Goal: Ask a question

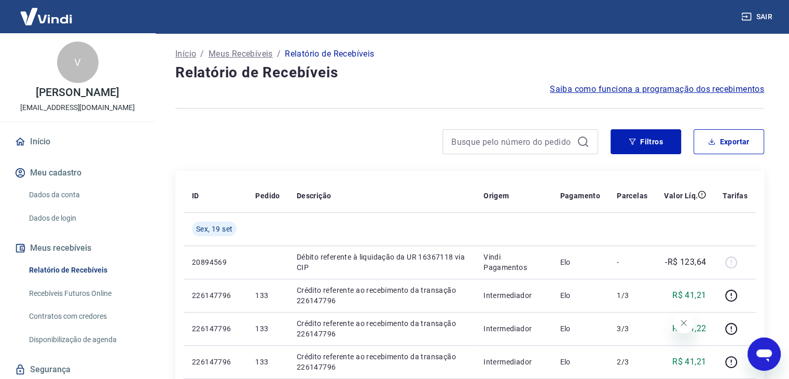
click at [685, 323] on icon "Fechar mensagem da empresa" at bounding box center [683, 322] width 5 height 5
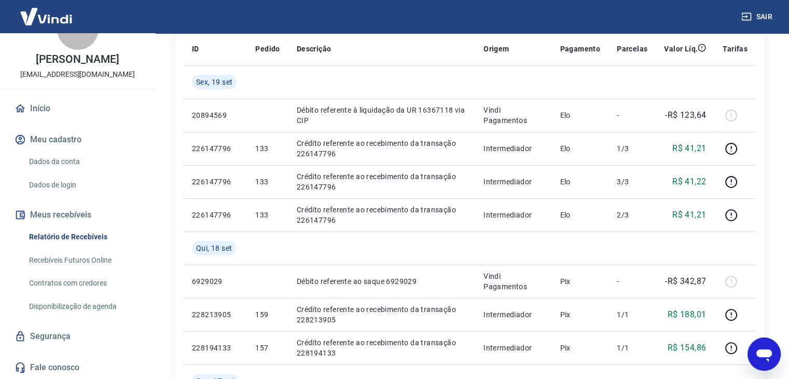
scroll to position [208, 0]
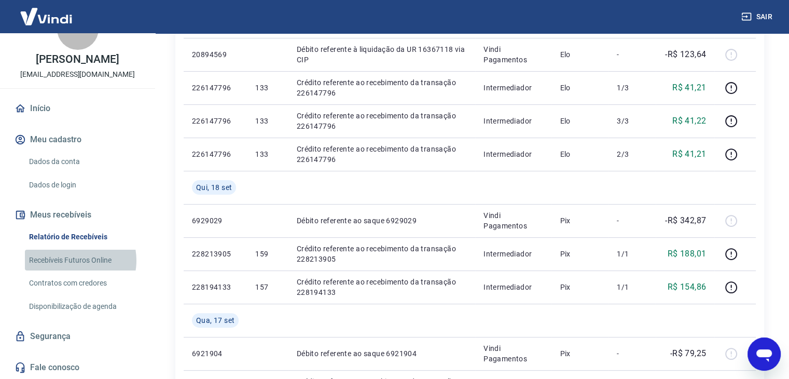
click at [73, 260] on link "Recebíveis Futuros Online" at bounding box center [84, 260] width 118 height 21
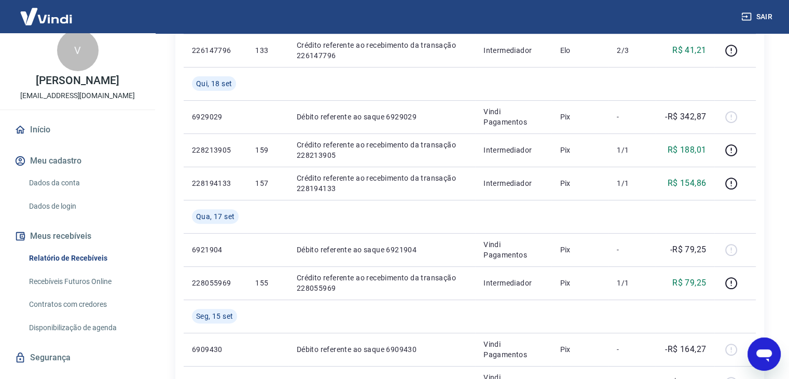
scroll to position [0, 0]
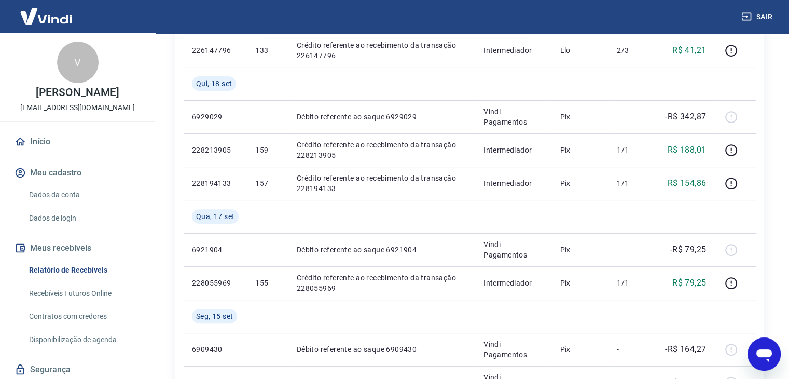
click at [73, 58] on div "V" at bounding box center [78, 63] width 42 height 42
click at [66, 273] on link "Relatório de Recebíveis" at bounding box center [84, 269] width 118 height 21
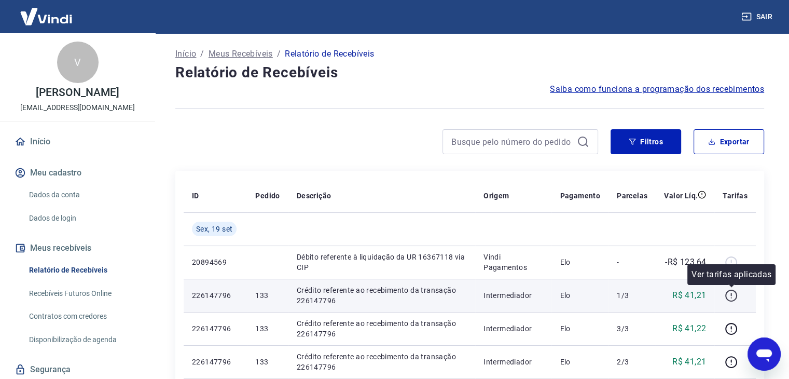
click at [730, 295] on icon "button" at bounding box center [731, 295] width 13 height 13
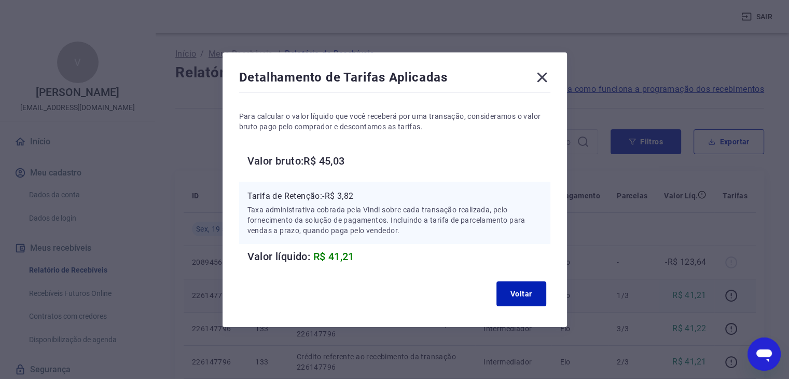
click at [550, 75] on icon at bounding box center [542, 77] width 17 height 17
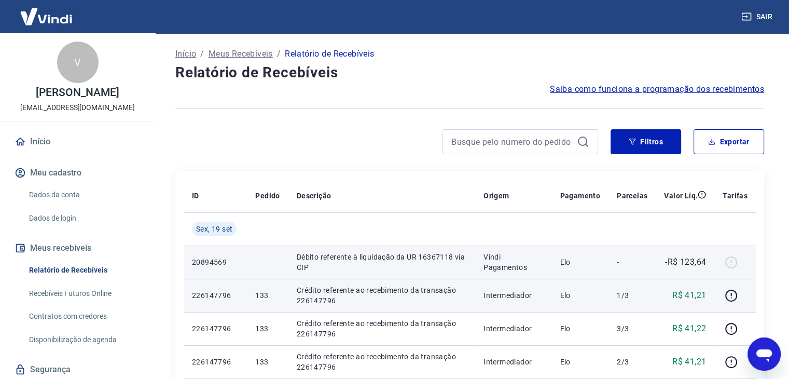
scroll to position [104, 0]
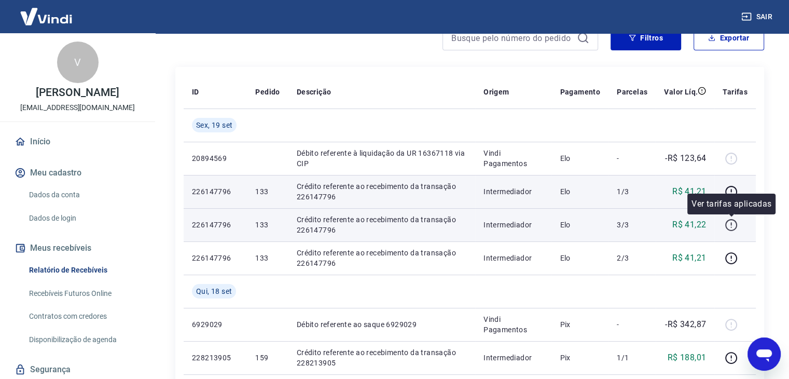
click at [729, 227] on icon "button" at bounding box center [731, 224] width 13 height 13
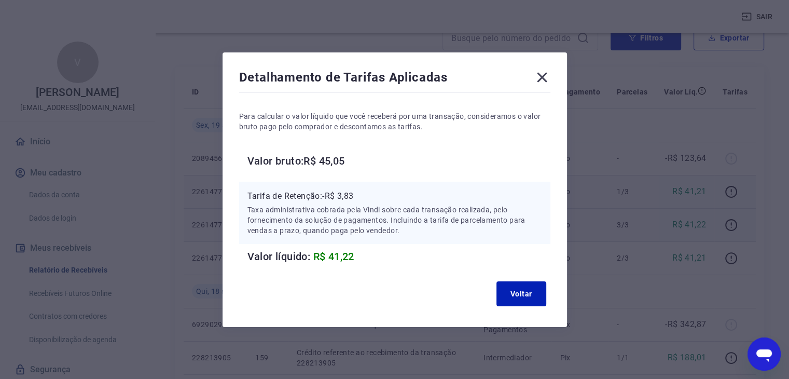
click at [551, 73] on icon at bounding box center [542, 77] width 17 height 17
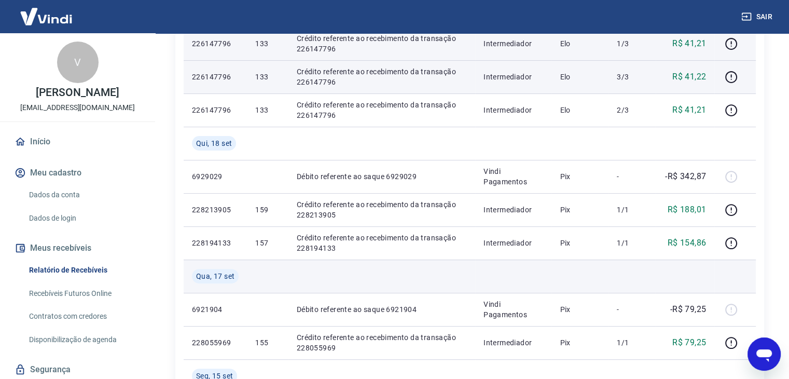
scroll to position [259, 0]
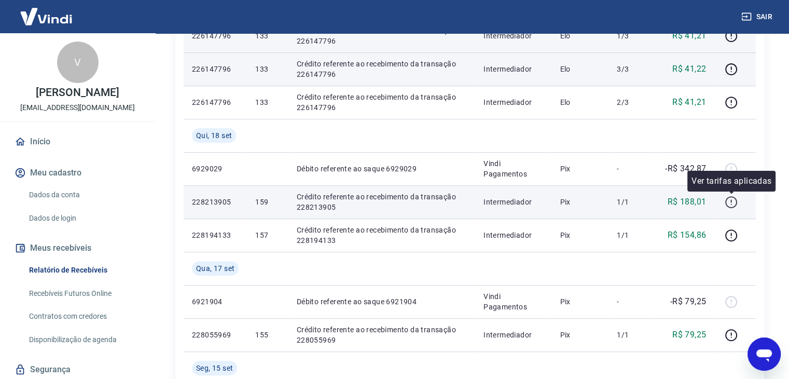
click at [732, 201] on icon "button" at bounding box center [731, 200] width 1 height 3
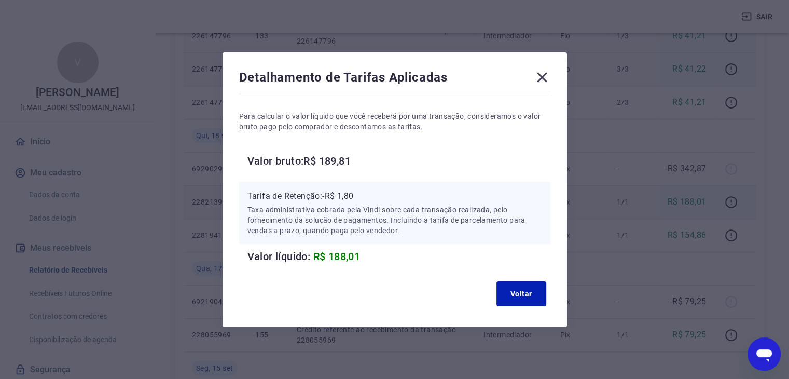
click at [754, 208] on div "Detalhamento de Tarifas Aplicadas Para calcular o valor líquido que você recebe…" at bounding box center [394, 189] width 789 height 379
click at [548, 73] on icon at bounding box center [542, 77] width 17 height 17
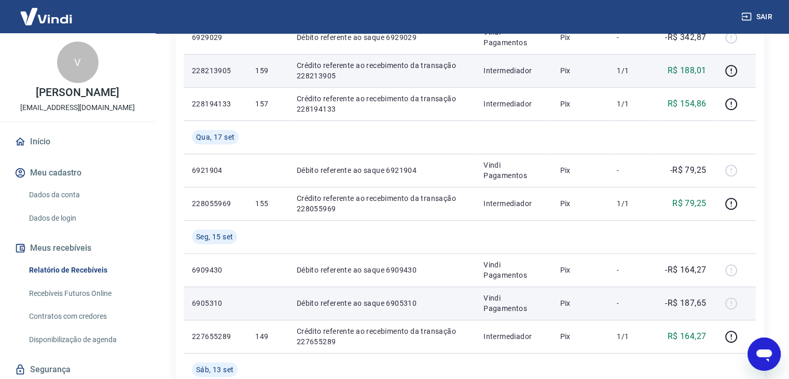
scroll to position [415, 0]
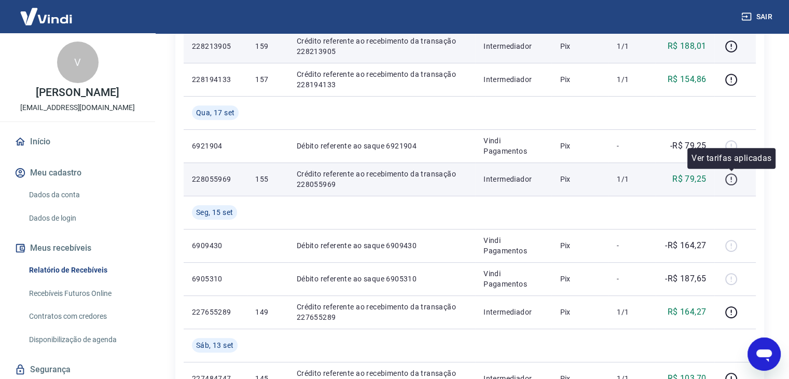
click at [733, 177] on icon "button" at bounding box center [731, 179] width 13 height 13
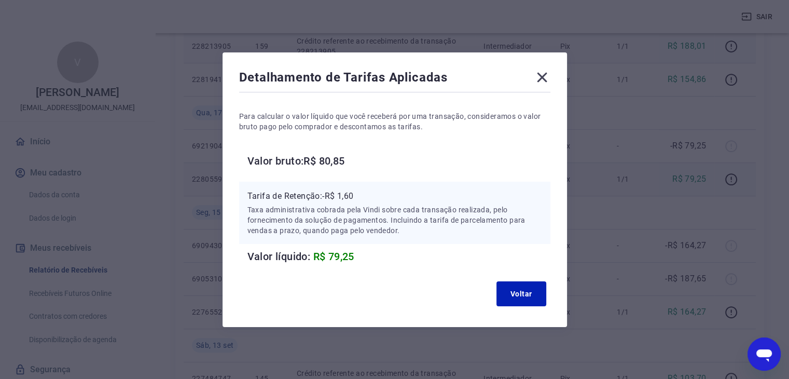
click at [548, 81] on icon at bounding box center [542, 77] width 17 height 17
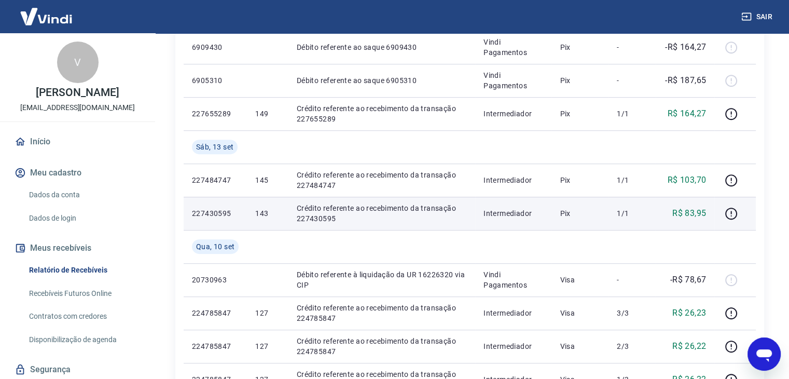
scroll to position [675, 0]
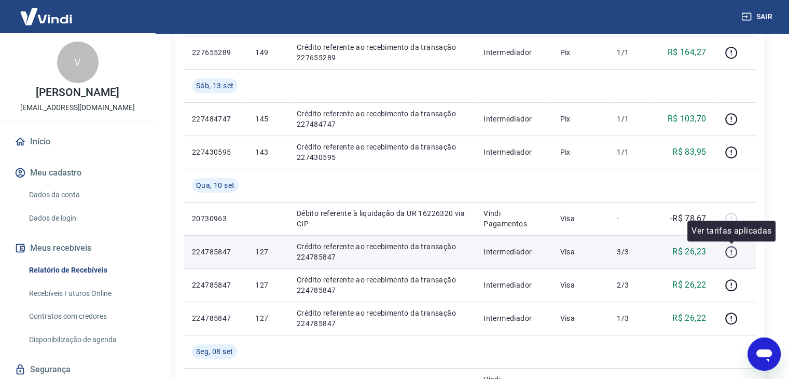
click at [728, 252] on icon "button" at bounding box center [731, 251] width 13 height 13
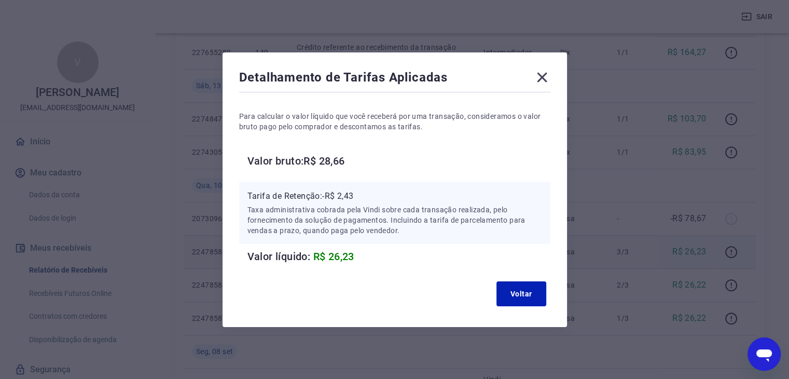
click at [549, 75] on icon at bounding box center [542, 77] width 17 height 17
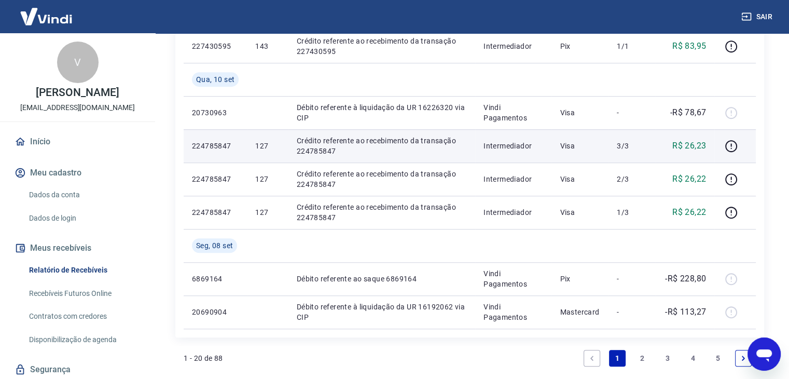
scroll to position [779, 0]
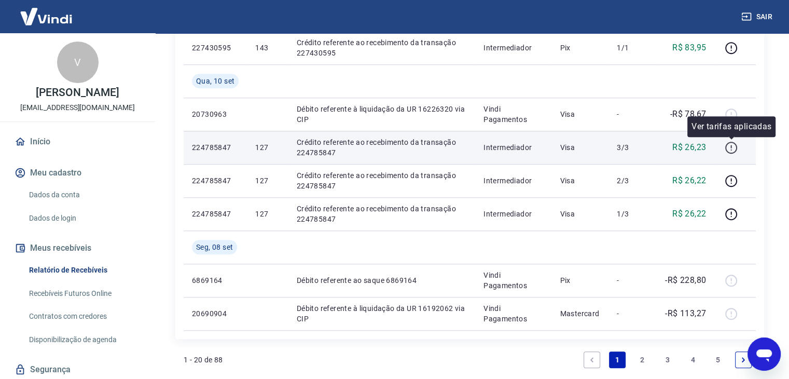
click at [727, 144] on icon "button" at bounding box center [732, 148] width 12 height 12
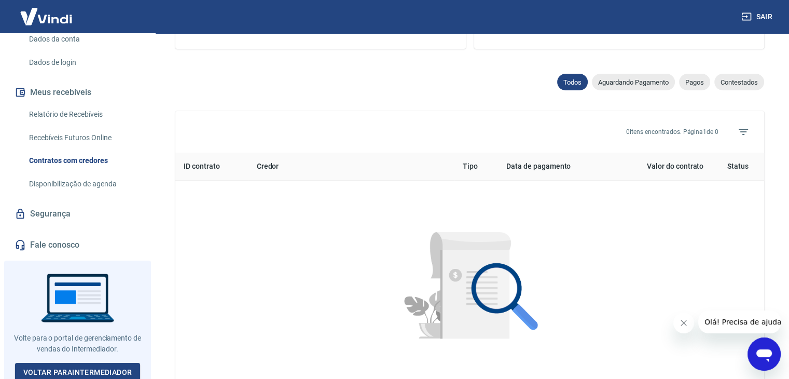
scroll to position [311, 0]
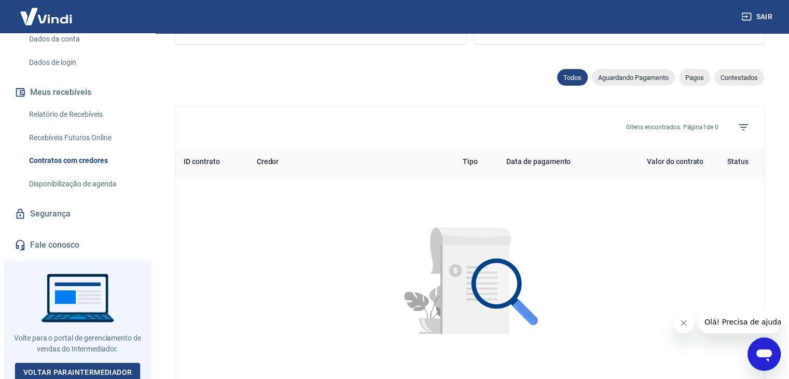
click at [689, 324] on button "Fechar mensagem da empresa" at bounding box center [684, 322] width 21 height 21
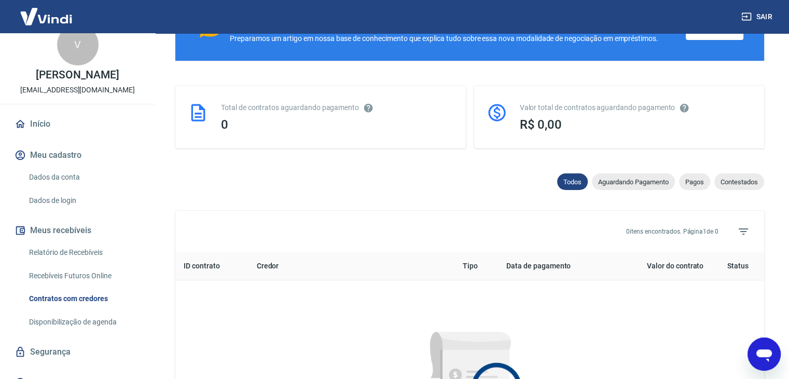
scroll to position [0, 0]
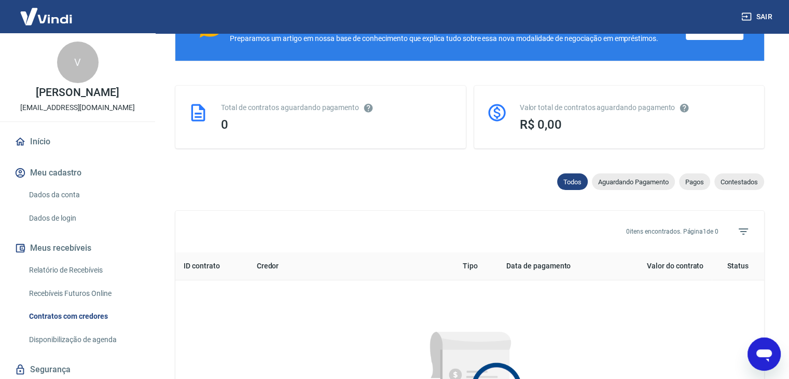
click at [772, 348] on icon "Abrir janela de mensagens" at bounding box center [764, 354] width 19 height 19
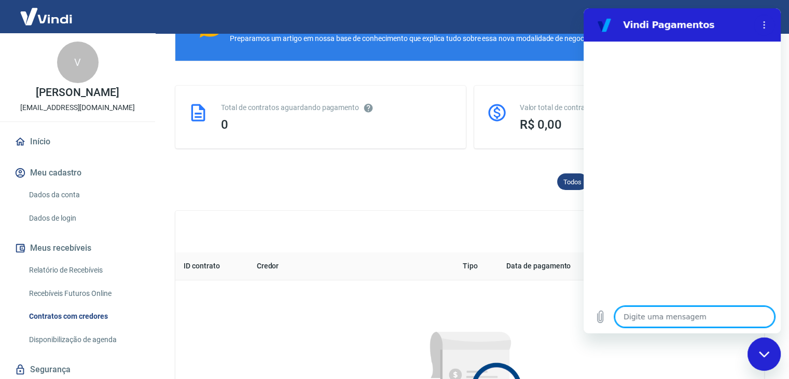
type textarea "q"
type textarea "x"
type textarea "qu"
type textarea "x"
type textarea "que"
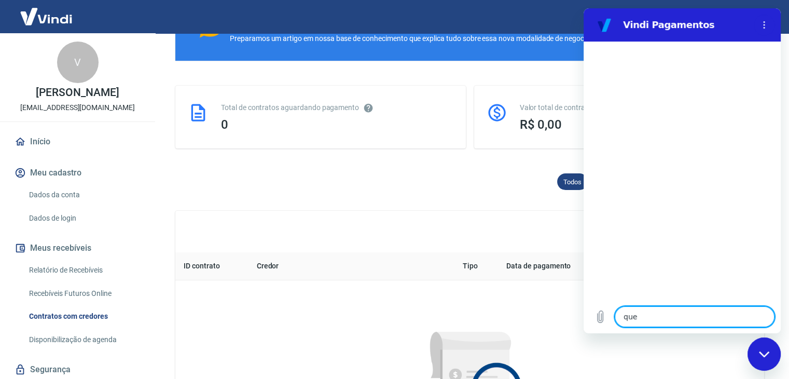
type textarea "x"
type textarea "quer"
type textarea "x"
type textarea "quero"
type textarea "x"
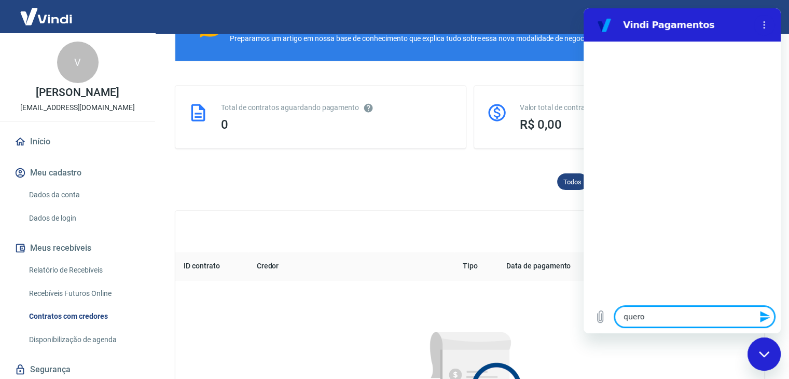
type textarea "quero"
type textarea "x"
type textarea "quero c"
type textarea "x"
type textarea "quero ca"
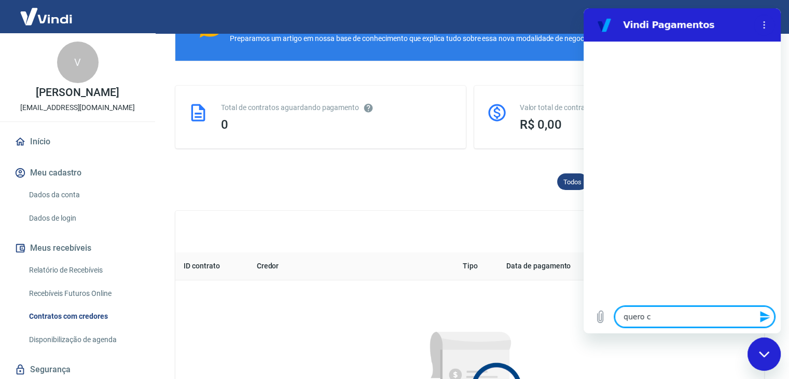
type textarea "x"
type textarea "quero can"
type textarea "x"
type textarea "quero canc"
type textarea "x"
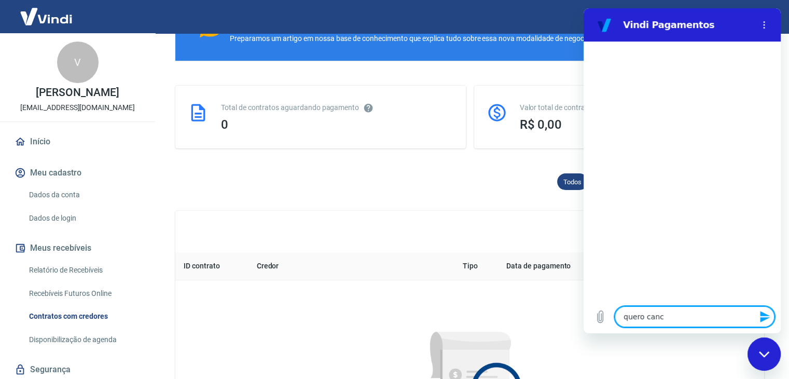
type textarea "quero cance"
type textarea "x"
type textarea "quero cancel"
type textarea "x"
type textarea "quero cancela"
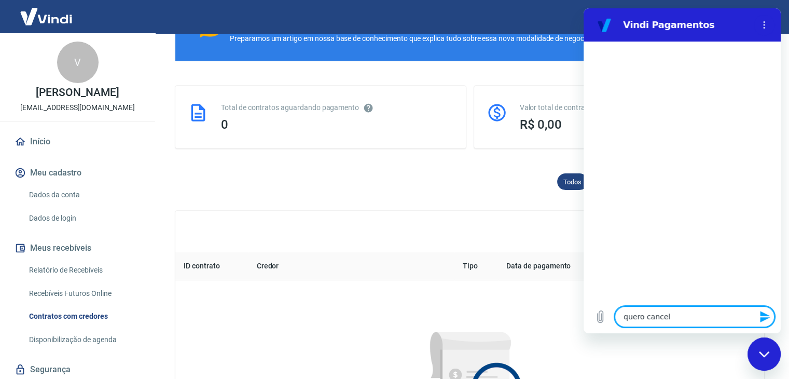
type textarea "x"
type textarea "quero cancelar"
type textarea "x"
type textarea "quero cancelar"
type textarea "x"
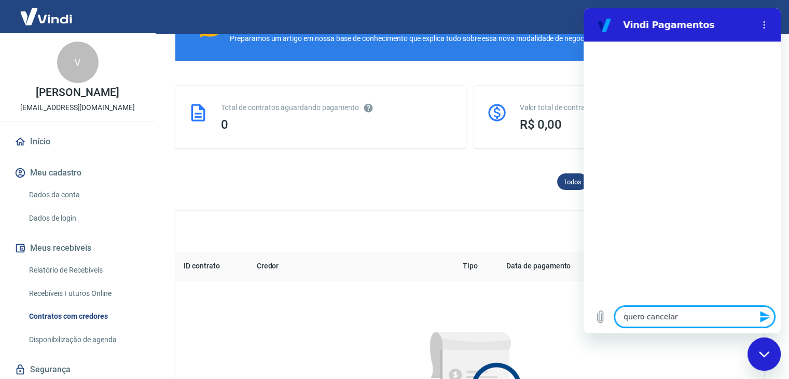
type textarea "quero cancelar a"
type textarea "x"
type textarea "quero cancelar a"
type textarea "x"
type textarea "quero cancelar a n"
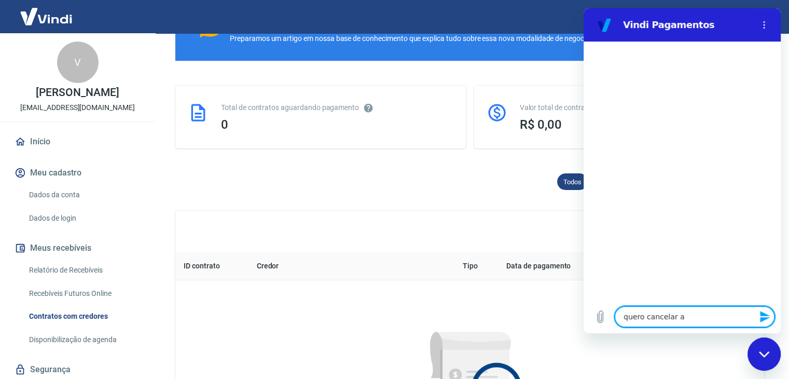
type textarea "x"
type textarea "quero cancelar a"
type textarea "x"
type textarea "quero cancelar a a"
type textarea "x"
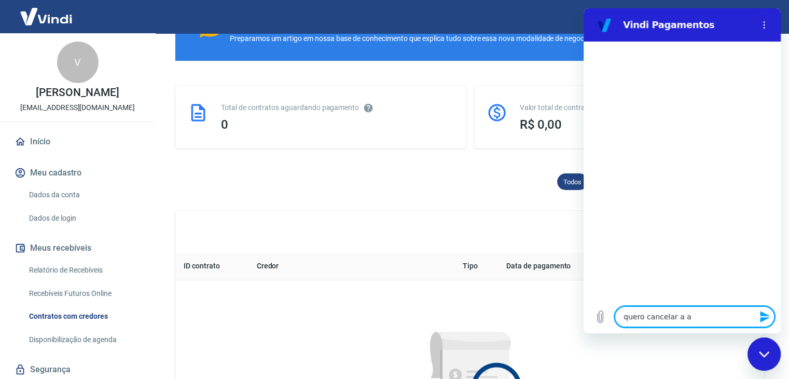
type textarea "quero cancelar a an"
type textarea "x"
type textarea "quero cancelar a ant"
type textarea "x"
type textarea "quero cancelar a ante"
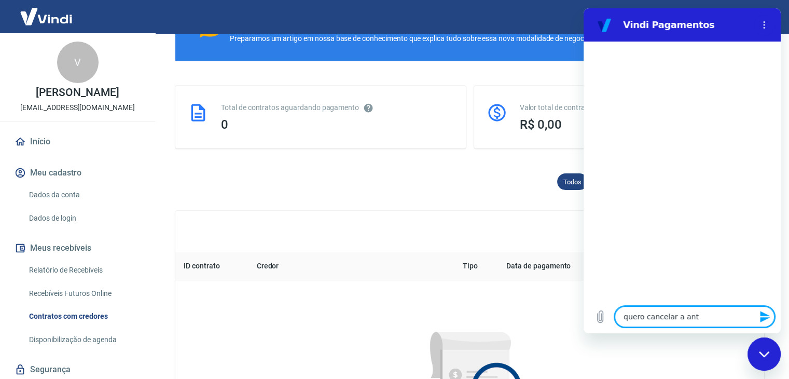
type textarea "x"
type textarea "quero cancelar a antec"
type textarea "x"
type textarea "quero cancelar a anteci"
type textarea "x"
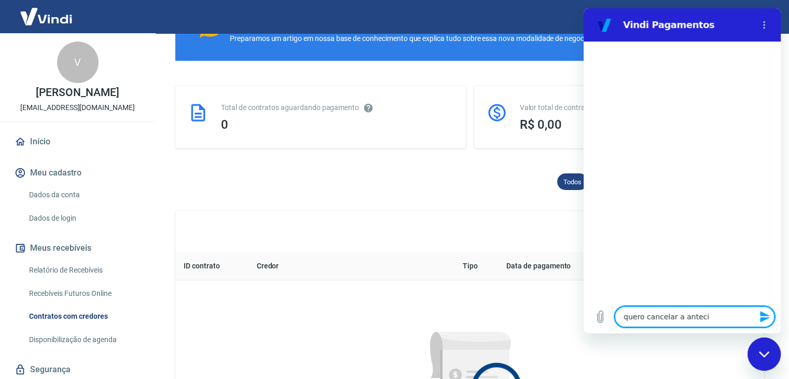
type textarea "quero cancelar a antecip"
type textarea "x"
type textarea "quero cancelar a antecipa"
type textarea "x"
type textarea "quero cancelar a antecipaç"
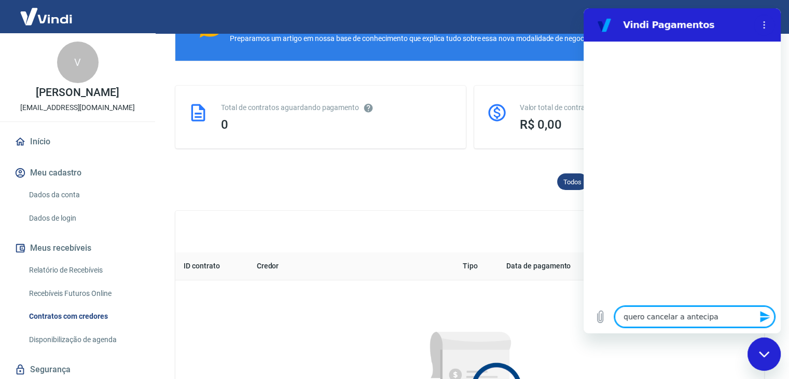
type textarea "x"
type textarea "quero cancelar a antecipaçã"
type textarea "x"
type textarea "quero cancelar a antecipação"
type textarea "x"
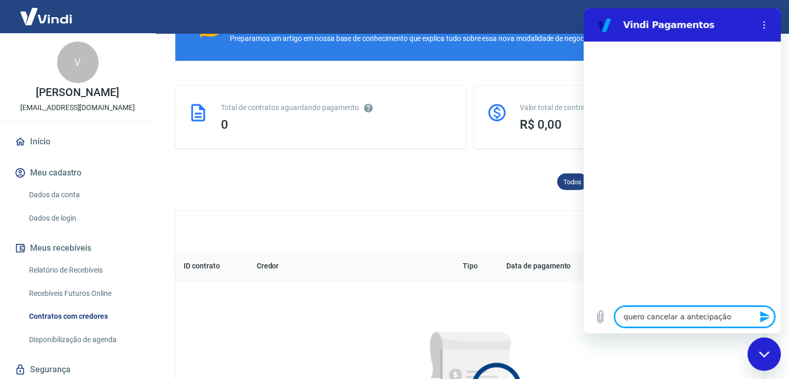
type textarea "quero cancelar a antecipação"
type textarea "x"
type textarea "quero cancelar a antecipação a"
type textarea "x"
type textarea "quero cancelar a antecipação au"
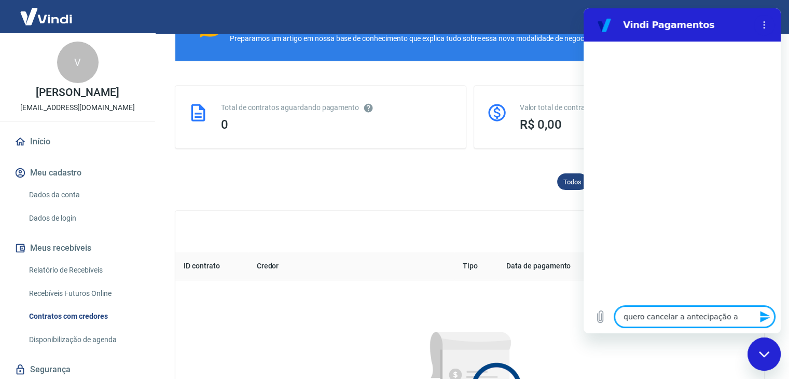
type textarea "x"
type textarea "quero cancelar a antecipação aut"
type textarea "x"
type textarea "quero cancelar a antecipação auto"
type textarea "x"
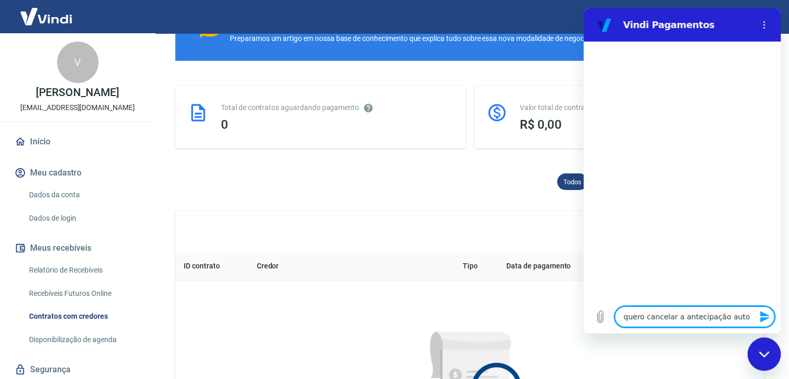
type textarea "quero cancelar a antecipação autom"
type textarea "x"
type textarea "quero cancelar a antecipação automa"
type textarea "x"
type textarea "quero cancelar a antecipação automat"
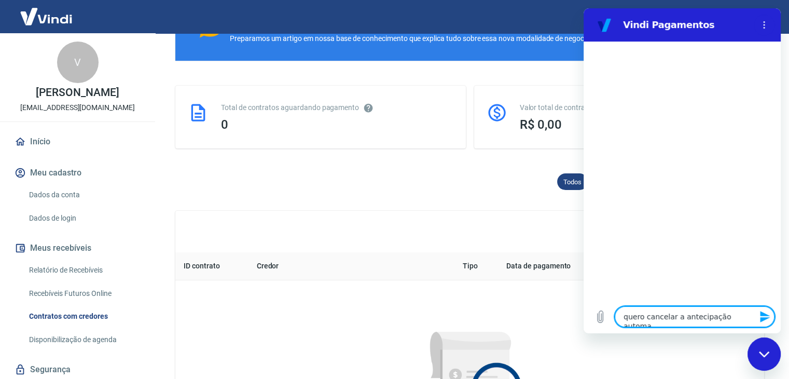
type textarea "x"
type textarea "quero cancelar a antecipação automati"
type textarea "x"
type textarea "quero cancelar a antecipação automatic"
type textarea "x"
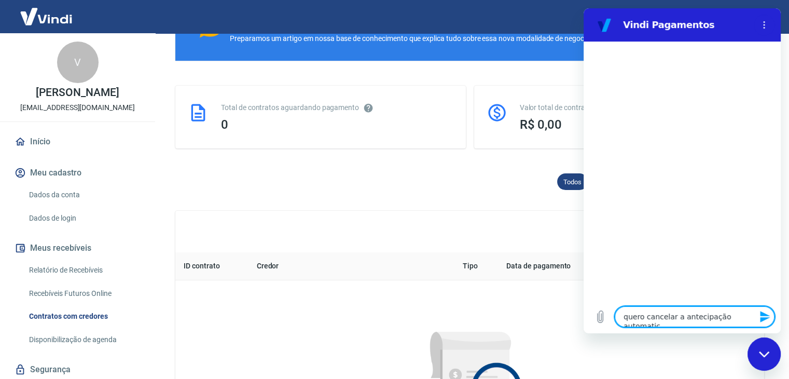
type textarea "quero cancelar a antecipação automatica"
type textarea "x"
type textarea "quero cancelar a antecipação automatica"
type textarea "x"
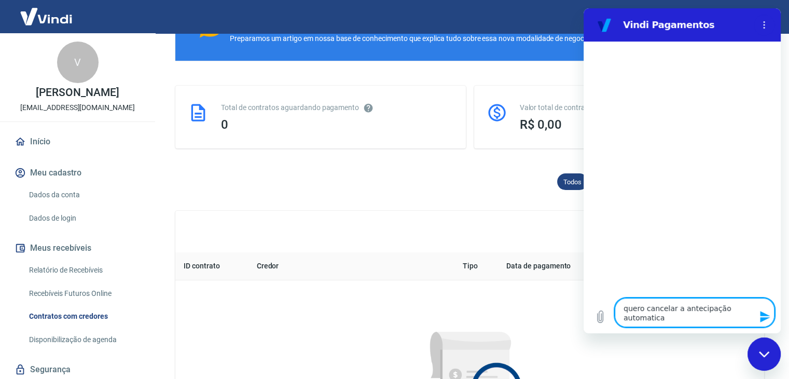
type textarea "quero cancelar a antecipação automatica d"
type textarea "x"
type textarea "quero cancelar a antecipação automatica de"
type textarea "x"
type textarea "quero cancelar a antecipação automatica de"
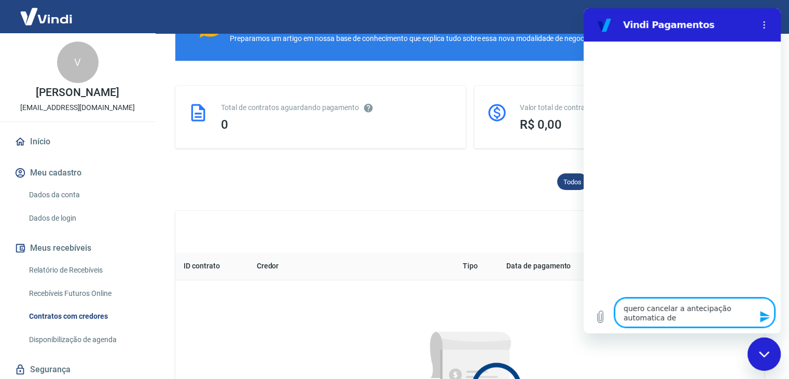
type textarea "x"
type textarea "quero cancelar a antecipação automatica de r"
type textarea "x"
type textarea "quero cancelar a antecipação automatica de re"
type textarea "x"
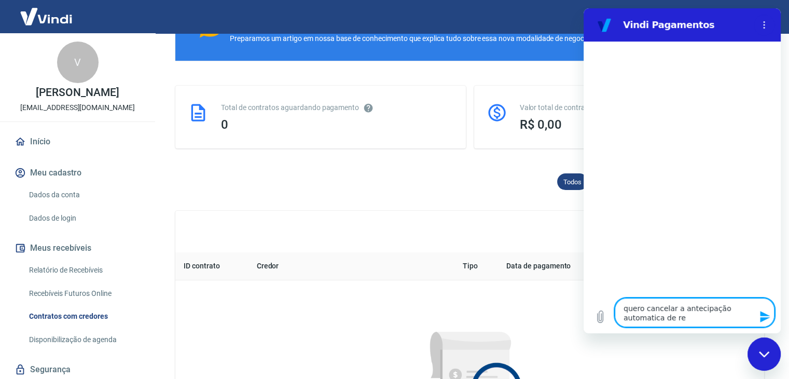
type textarea "quero cancelar a antecipação automatica de rec"
type textarea "x"
type textarea "quero cancelar a antecipação automatica de rece"
type textarea "x"
type textarea "quero cancelar a antecipação automatica de receb"
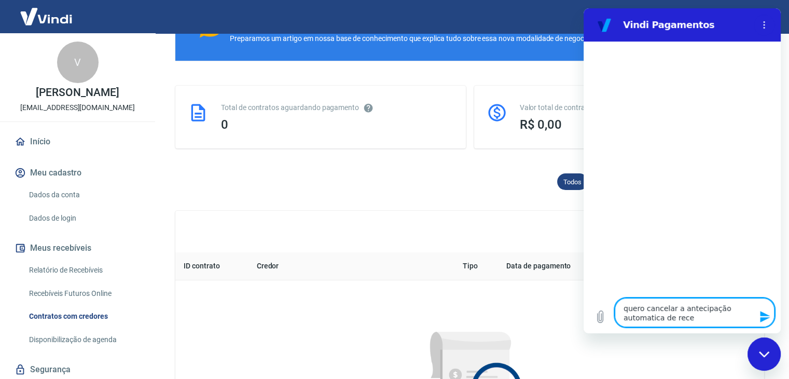
type textarea "x"
type textarea "quero cancelar a antecipação automatica de recebi"
type textarea "x"
type textarea "quero cancelar a antecipação automatica de recebiv"
type textarea "x"
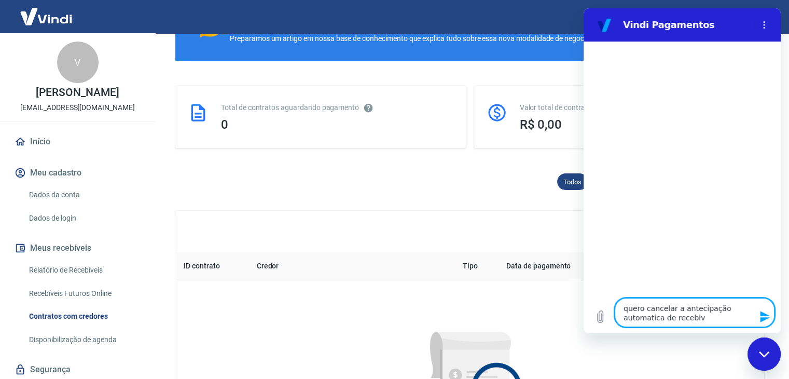
type textarea "quero cancelar a antecipação automatica de recebive"
type textarea "x"
type textarea "quero cancelar a antecipação automatica de recebivei"
type textarea "x"
type textarea "quero cancelar a antecipação automatica de recebiveis"
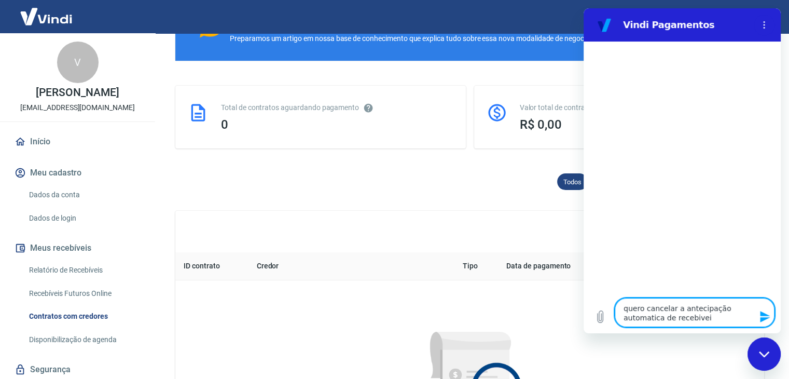
type textarea "x"
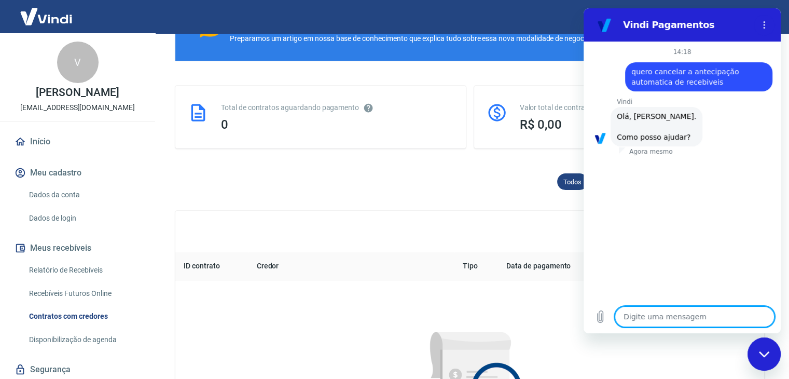
scroll to position [71, 0]
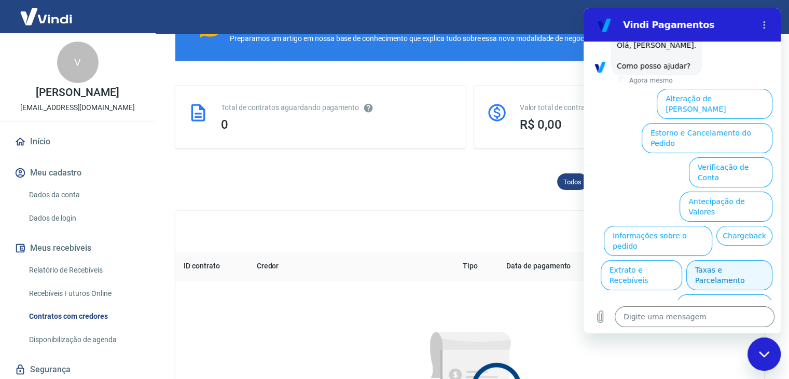
click at [723, 260] on button "Taxas e Parcelamento" at bounding box center [730, 275] width 86 height 30
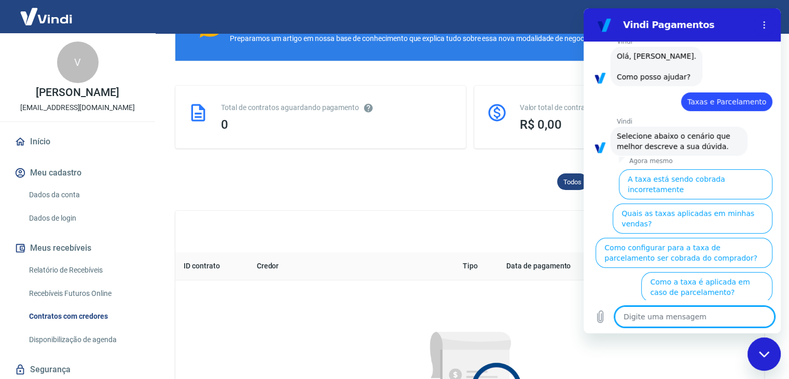
scroll to position [67, 0]
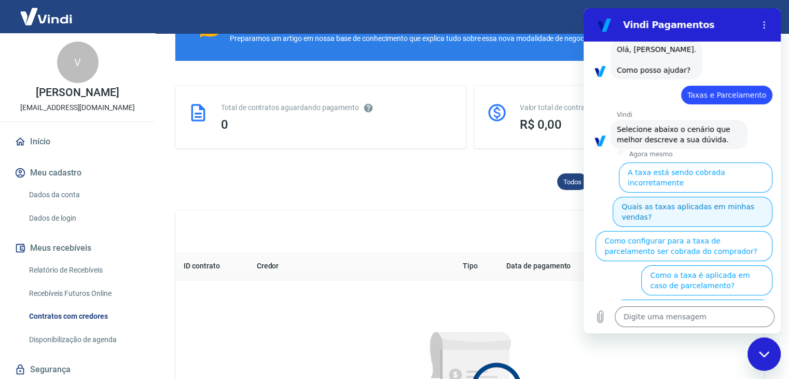
click at [689, 201] on button "Quais as taxas aplicadas em minhas vendas?" at bounding box center [693, 212] width 160 height 30
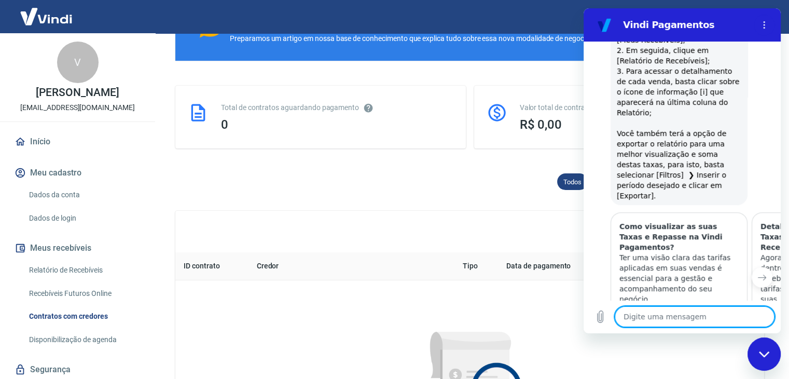
type textarea "x"
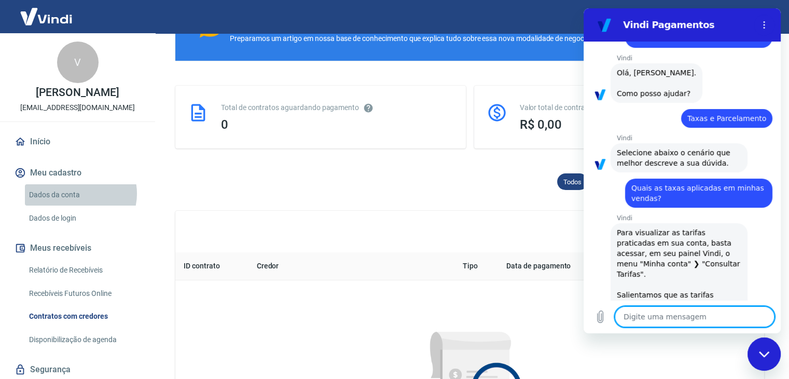
click at [79, 194] on link "Dados da conta" at bounding box center [84, 194] width 118 height 21
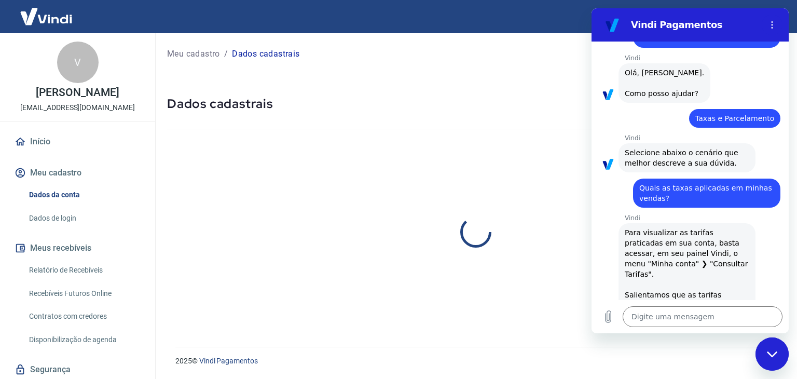
select select "SP"
select select "business"
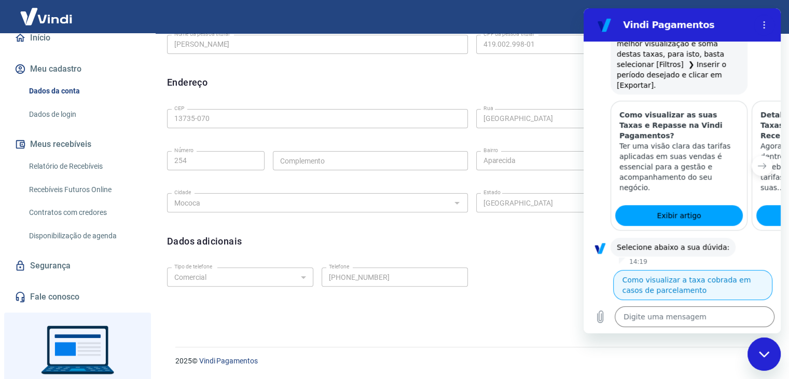
scroll to position [563, 0]
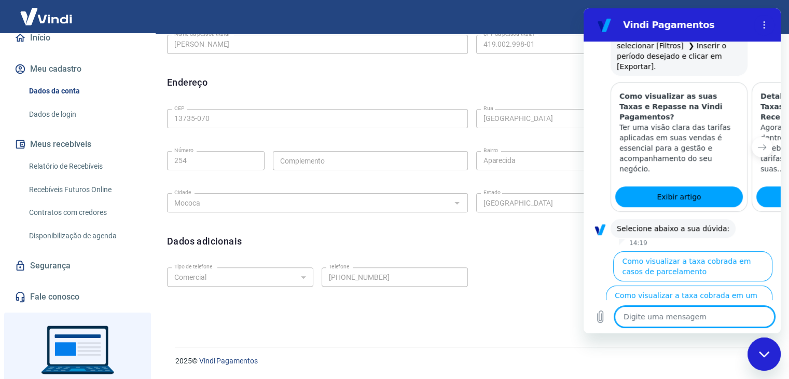
click at [659, 320] on textarea at bounding box center [695, 316] width 160 height 21
type textarea "c"
type textarea "x"
type textarea "co"
type textarea "x"
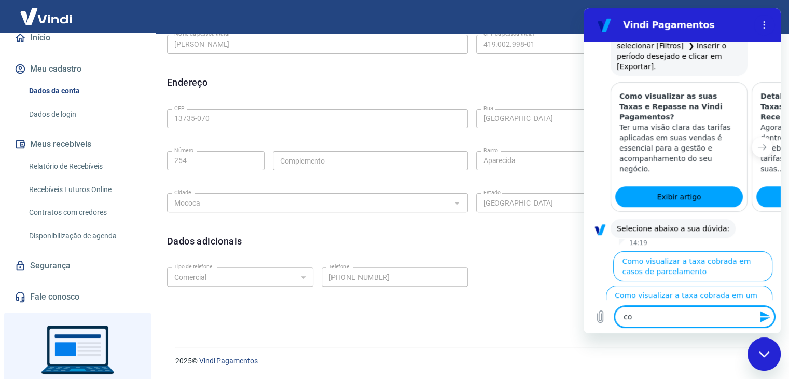
type textarea "com"
type textarea "x"
type textarea "como"
type textarea "x"
type textarea "como"
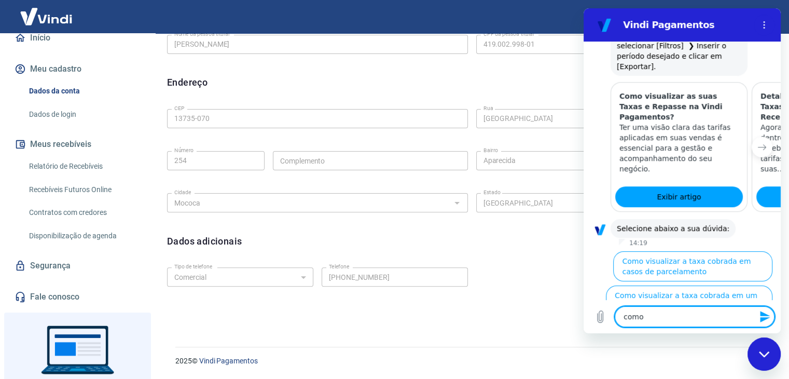
type textarea "x"
type textarea "como c"
type textarea "x"
type textarea "como ca"
type textarea "x"
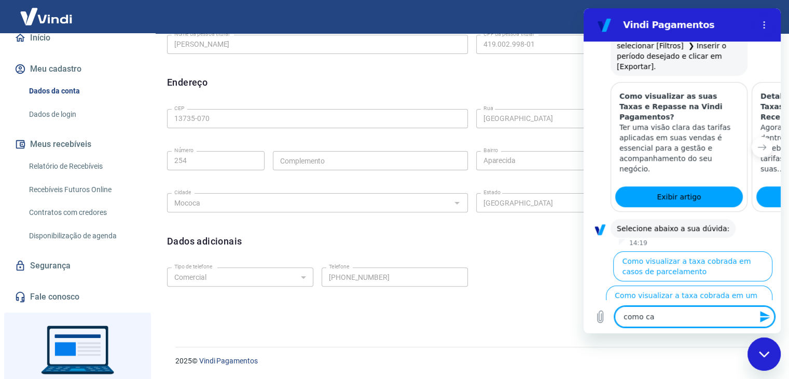
type textarea "como can"
type textarea "x"
type textarea "como canc"
type textarea "x"
type textarea "como cance"
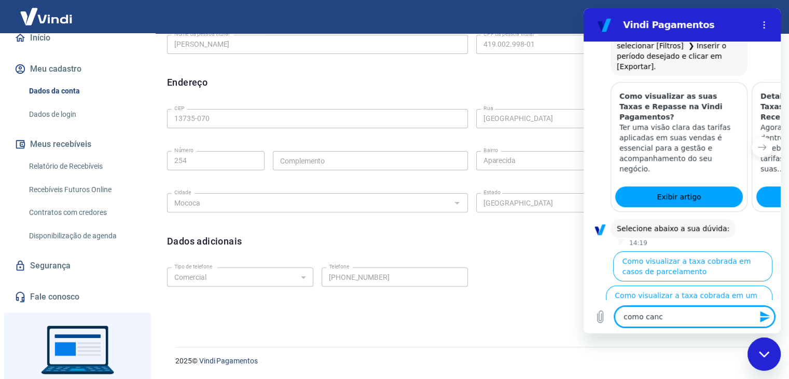
type textarea "x"
type textarea "como cancel"
type textarea "x"
type textarea "como cancela"
type textarea "x"
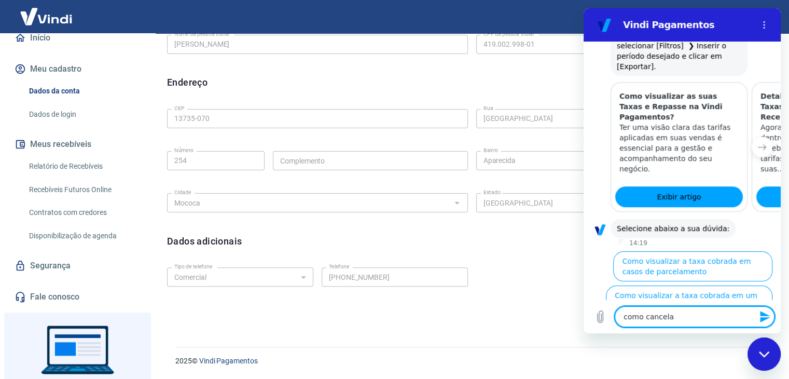
type textarea "como cancelat"
type textarea "x"
type textarea "como cancela"
type textarea "x"
type textarea "como cancelar"
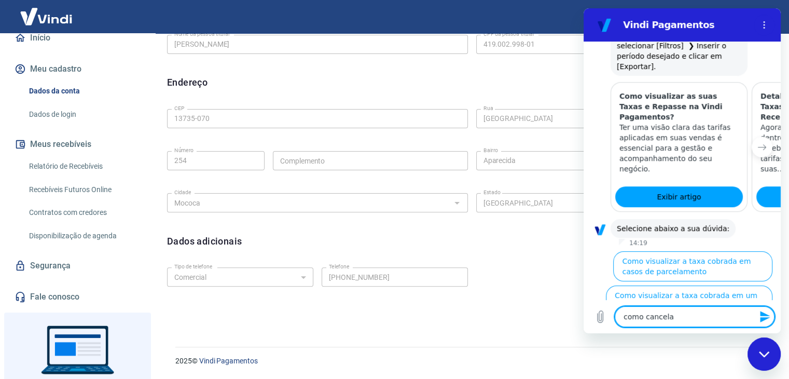
type textarea "x"
type textarea "como cancelar"
type textarea "x"
type textarea "como cancelar o"
type textarea "x"
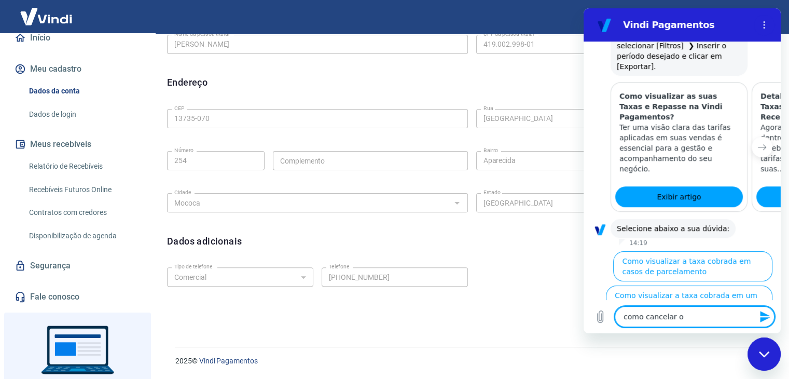
type textarea "como cancelar o"
type textarea "x"
type textarea "como cancelar o r"
type textarea "x"
type textarea "como cancelar o re"
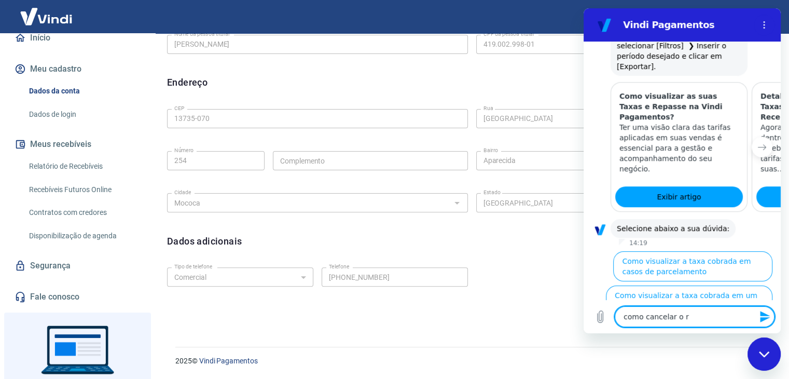
type textarea "x"
type textarea "como cancelar o rec"
type textarea "x"
type textarea "como cancelar o rece"
type textarea "x"
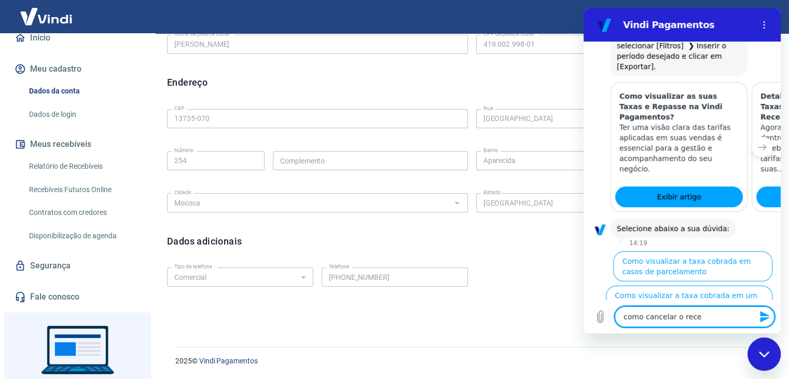
type textarea "como cancelar o receb"
type textarea "x"
type textarea "como cancelar o recebi"
type textarea "x"
type textarea "como cancelar o recebim"
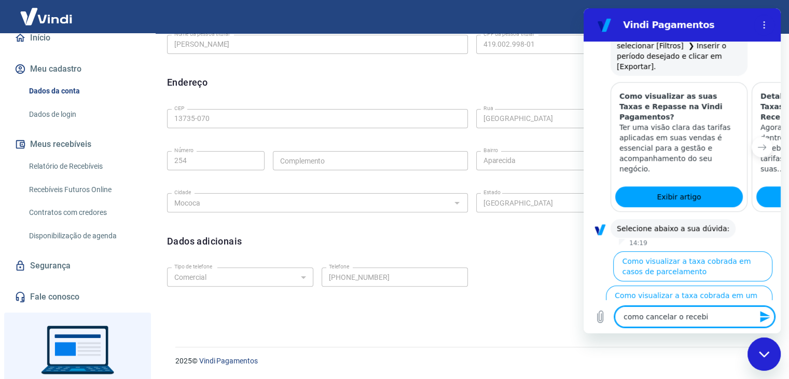
type textarea "x"
type textarea "como cancelar o recebime"
type textarea "x"
type textarea "como cancelar o recebimen"
type textarea "x"
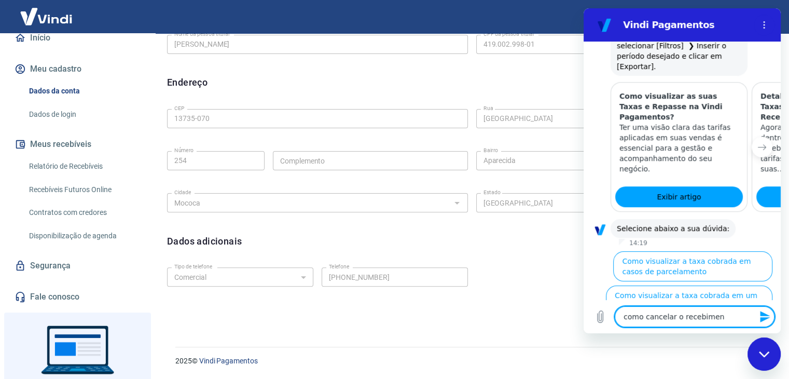
type textarea "como cancelar o recebiment"
type textarea "x"
type textarea "como cancelar o recebimento"
type textarea "x"
type textarea "como cancelar o recebimento"
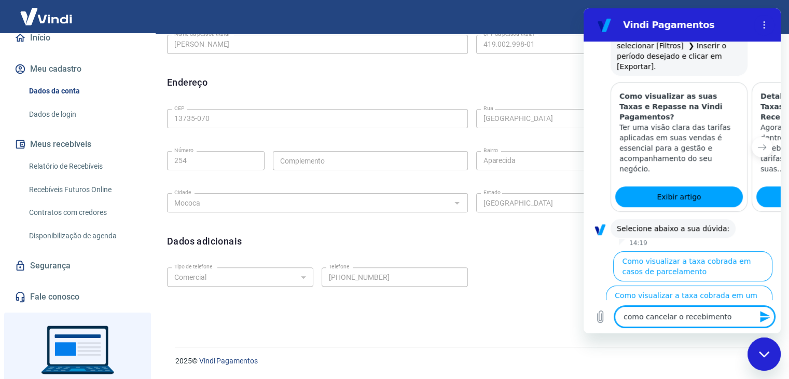
type textarea "x"
type textarea "como cancelar o recebimento a"
type textarea "x"
type textarea "como cancelar o recebimento an"
type textarea "x"
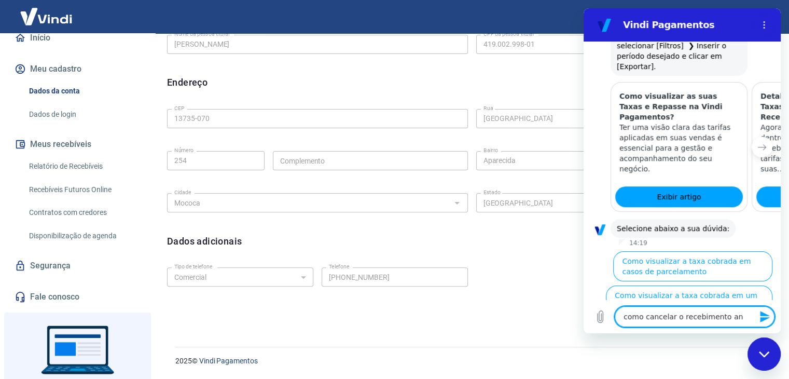
type textarea "como cancelar o recebimento ant"
type textarea "x"
type textarea "como cancelar o recebimento ante"
type textarea "x"
type textarea "como cancelar o recebimento antec"
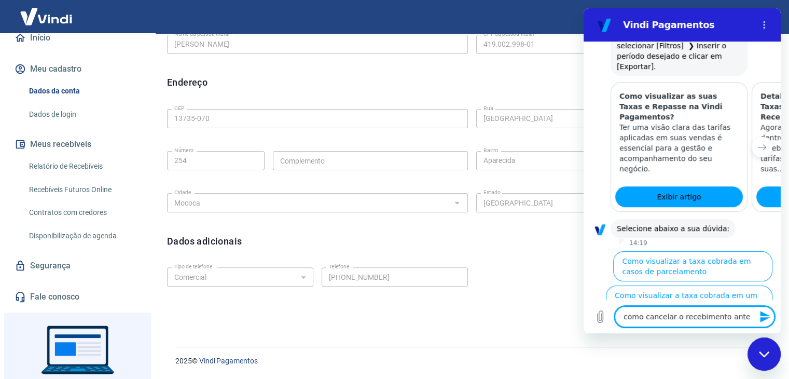
type textarea "x"
type textarea "como cancelar o recebimento anteci"
type textarea "x"
type textarea "como cancelar o recebimento antecip"
type textarea "x"
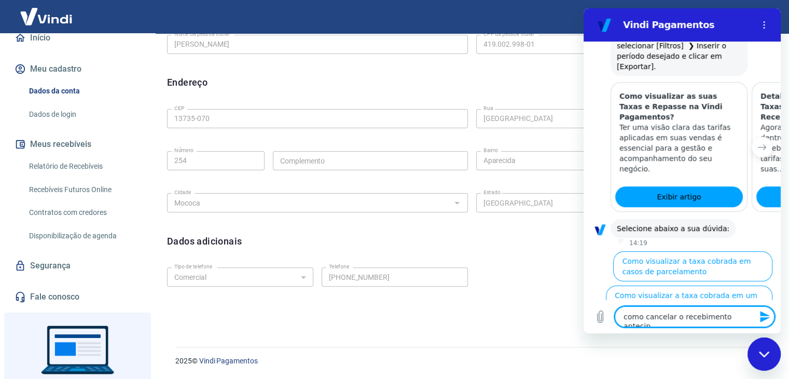
type textarea "como cancelar o recebimento antecipa"
type textarea "x"
type textarea "como cancelar o recebimento antecipad"
type textarea "x"
type textarea "como cancelar o recebimento antecipado"
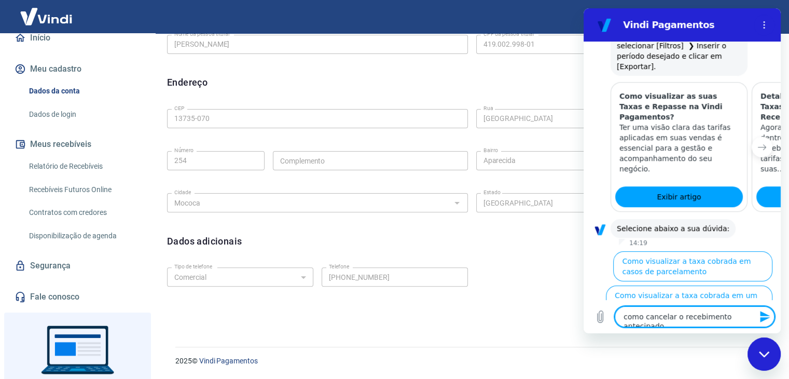
type textarea "x"
type textarea "como cancelar o recebimento antecipado?"
type textarea "x"
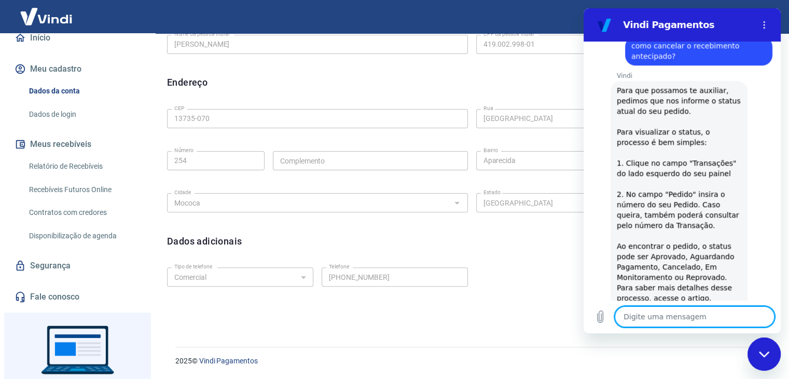
type textarea "x"
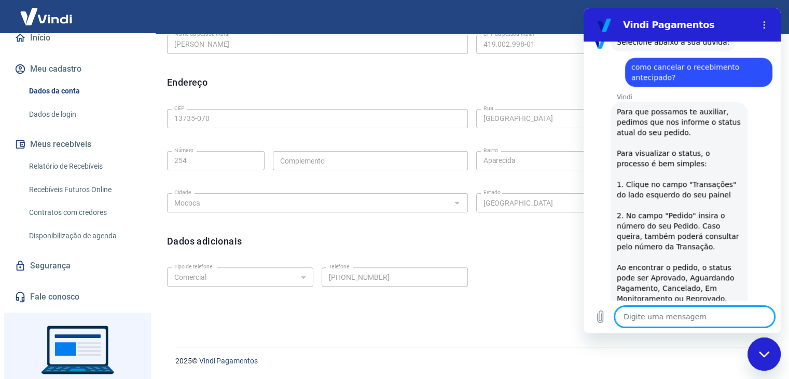
scroll to position [762, 0]
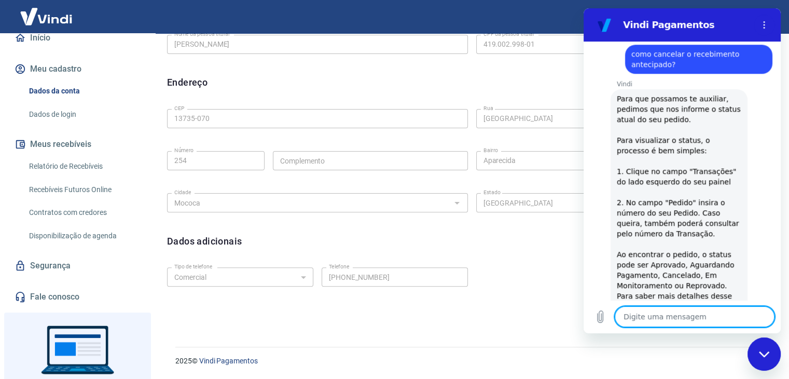
click at [647, 313] on textarea at bounding box center [695, 316] width 160 height 21
type textarea "f"
type textarea "x"
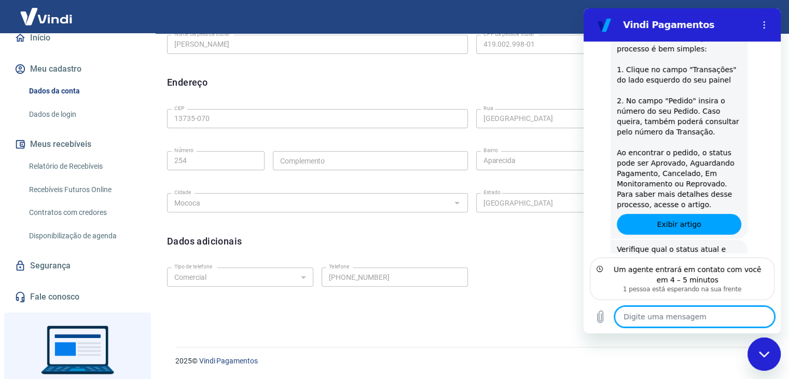
scroll to position [910, 0]
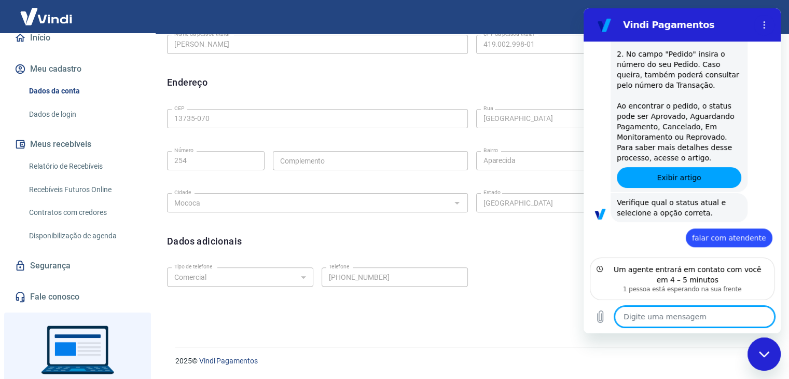
click at [666, 312] on textarea at bounding box center [695, 316] width 160 height 21
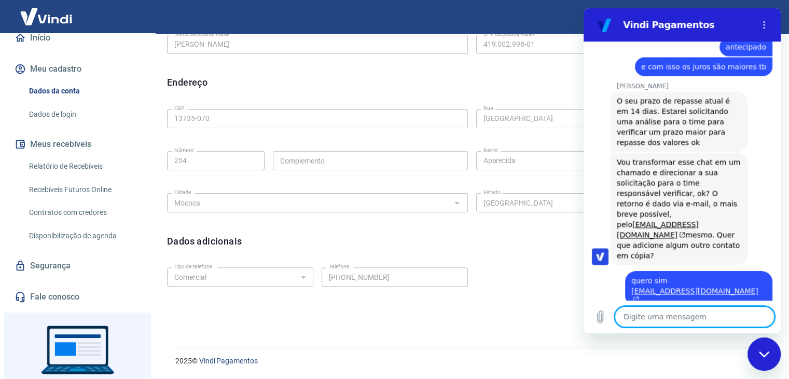
scroll to position [1521, 0]
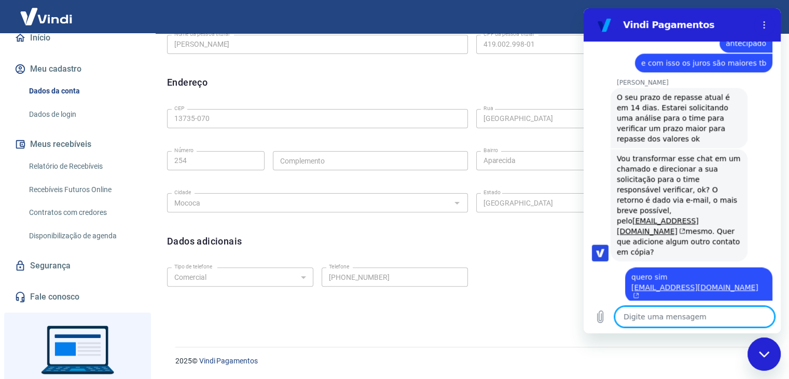
click at [687, 309] on textarea at bounding box center [695, 316] width 160 height 21
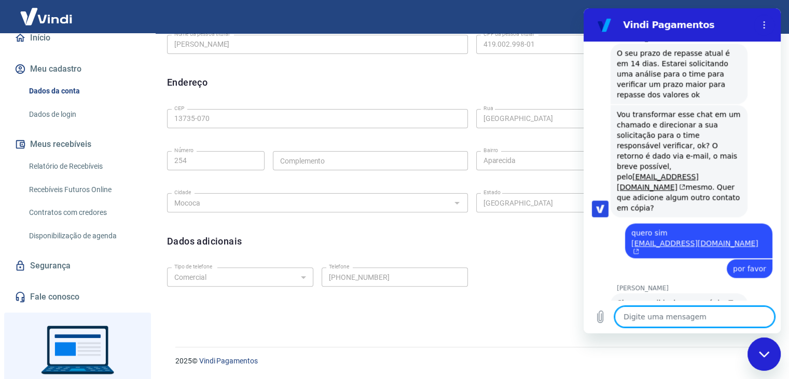
scroll to position [1641, 0]
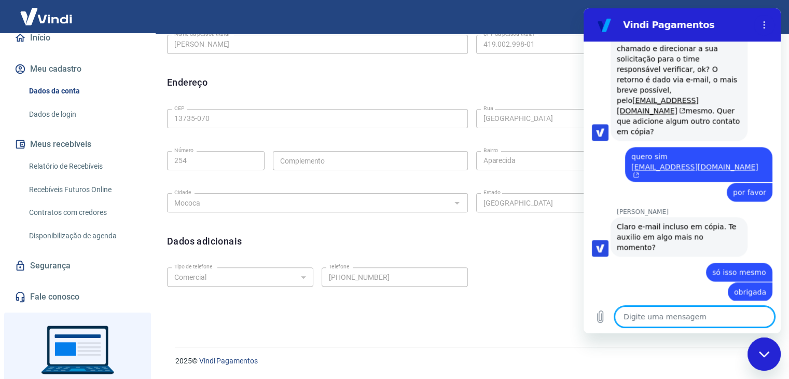
click at [764, 353] on icon "Fechar janela de mensagens" at bounding box center [764, 354] width 11 height 7
